Goal: Transaction & Acquisition: Subscribe to service/newsletter

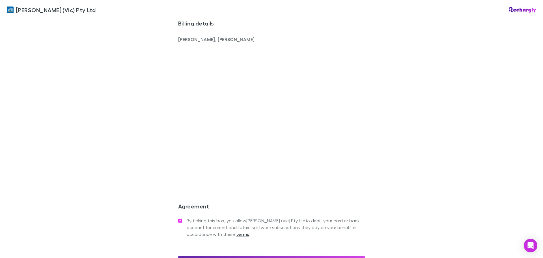
scroll to position [465, 0]
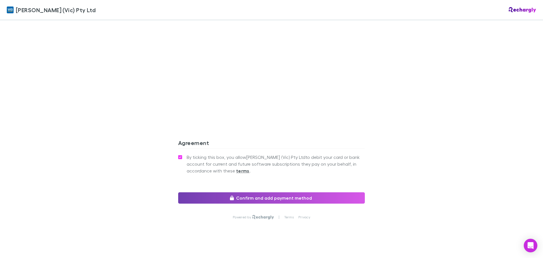
click at [276, 193] on button "Confirm and add payment method" at bounding box center [271, 197] width 187 height 11
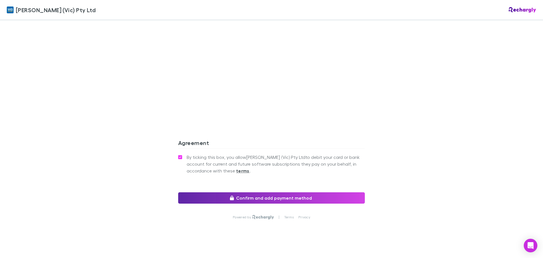
scroll to position [430, 0]
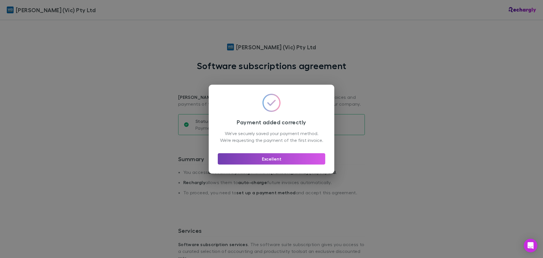
click at [301, 159] on button "Excellent" at bounding box center [271, 158] width 107 height 11
